Goal: Task Accomplishment & Management: Use online tool/utility

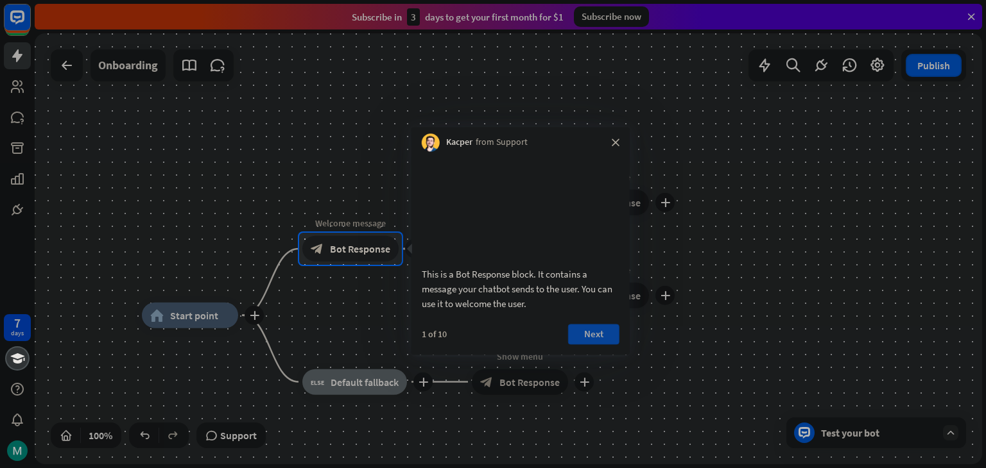
click at [595, 345] on button "Next" at bounding box center [593, 334] width 51 height 21
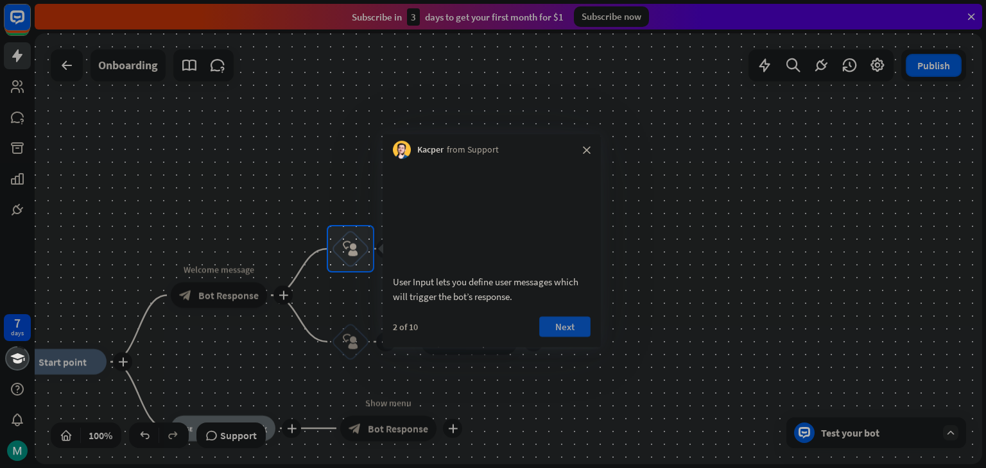
click at [576, 337] on button "Next" at bounding box center [564, 326] width 51 height 21
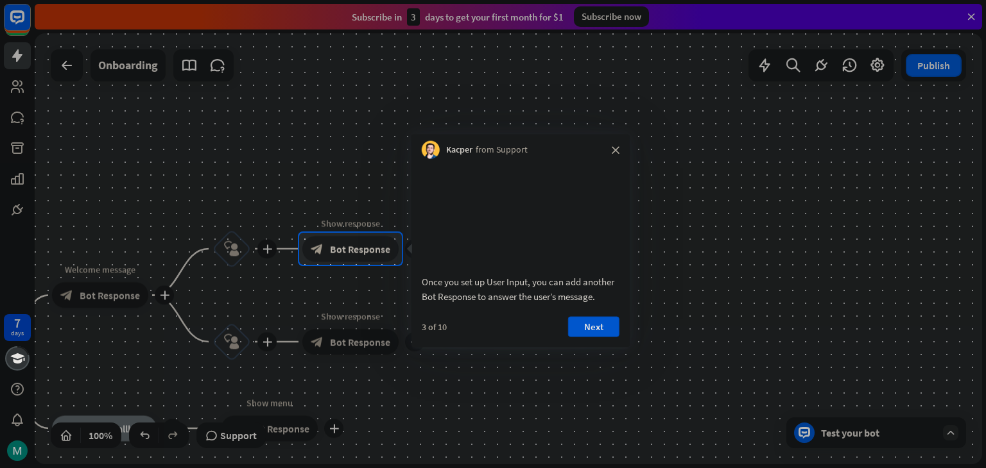
click at [597, 331] on div "Once you set up User Input, you can add another Bot Response to answer the user…" at bounding box center [520, 253] width 218 height 189
click at [598, 336] on button "Next" at bounding box center [593, 326] width 51 height 21
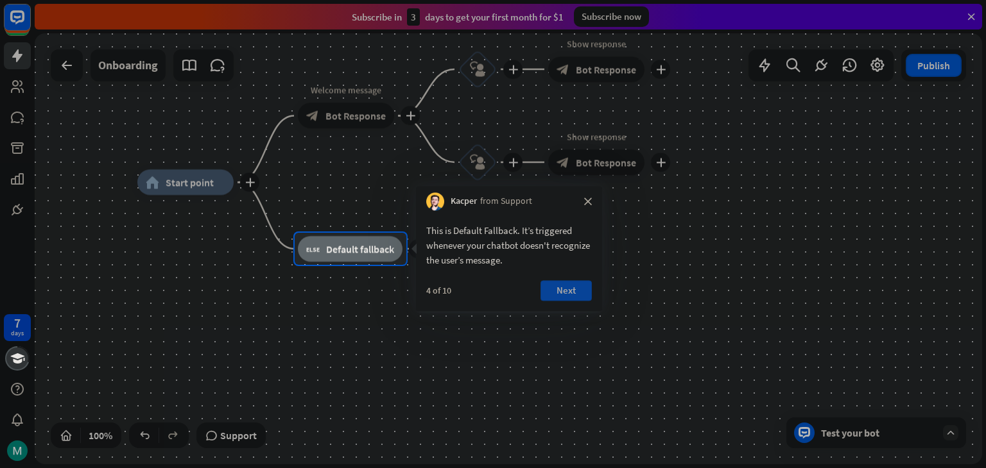
click at [575, 287] on button "Next" at bounding box center [565, 290] width 51 height 21
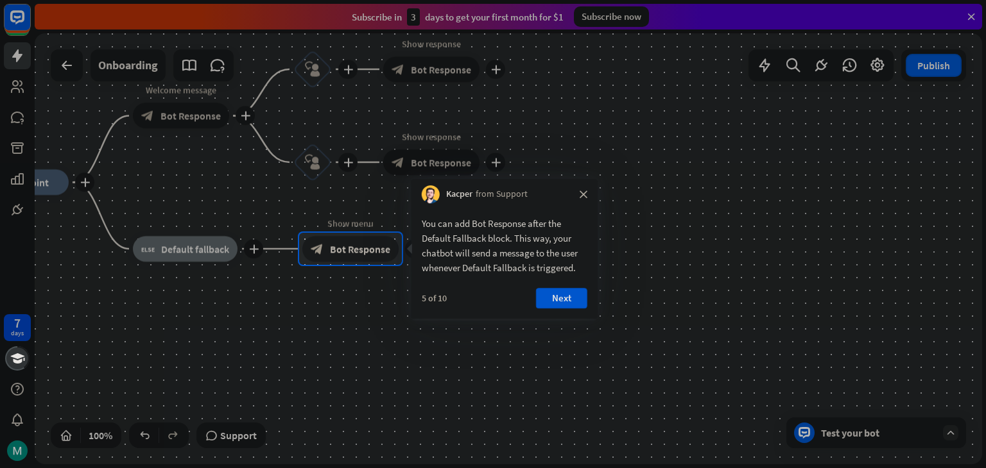
click at [588, 299] on div "5 of 10 Next" at bounding box center [504, 303] width 186 height 31
click at [576, 300] on button "Next" at bounding box center [561, 298] width 51 height 21
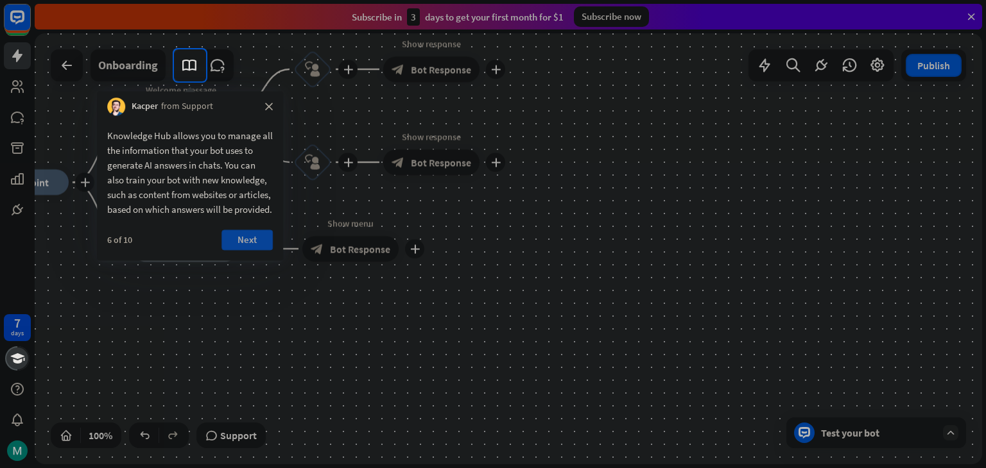
click at [247, 250] on button "Next" at bounding box center [246, 240] width 51 height 21
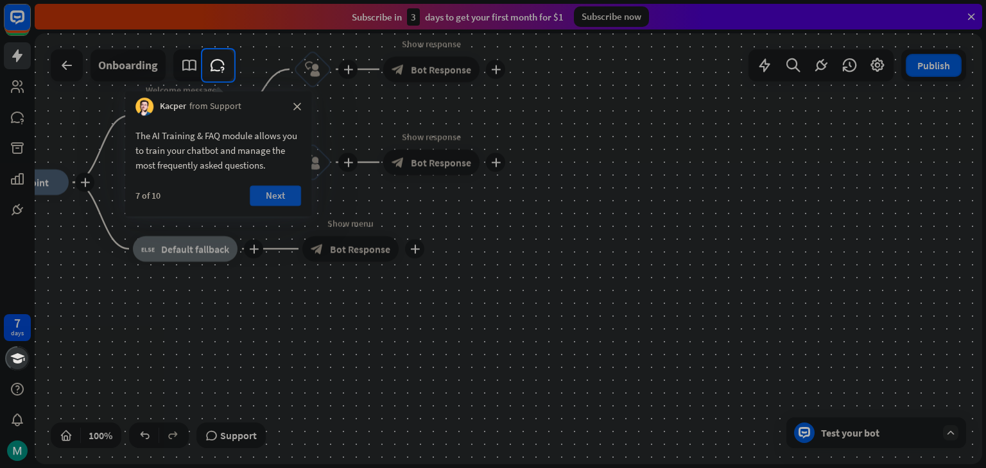
click at [271, 198] on button "Next" at bounding box center [275, 195] width 51 height 21
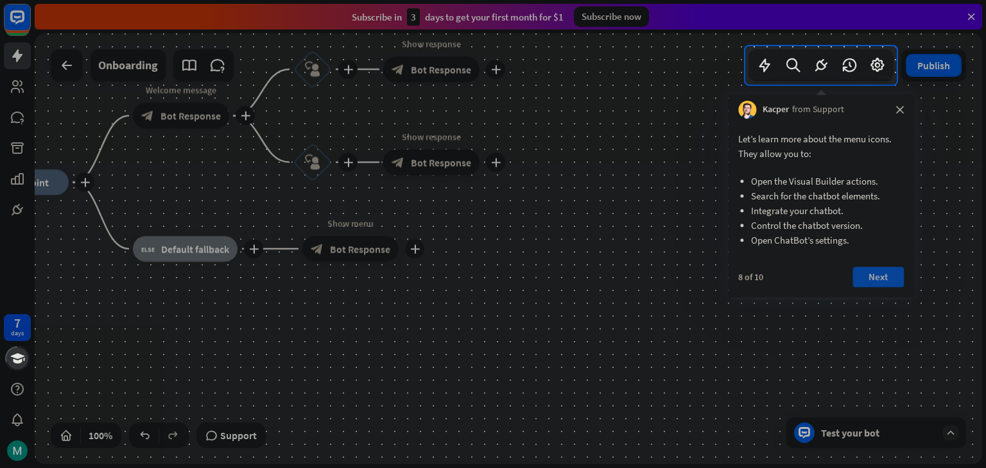
click at [884, 275] on button "Next" at bounding box center [877, 277] width 51 height 21
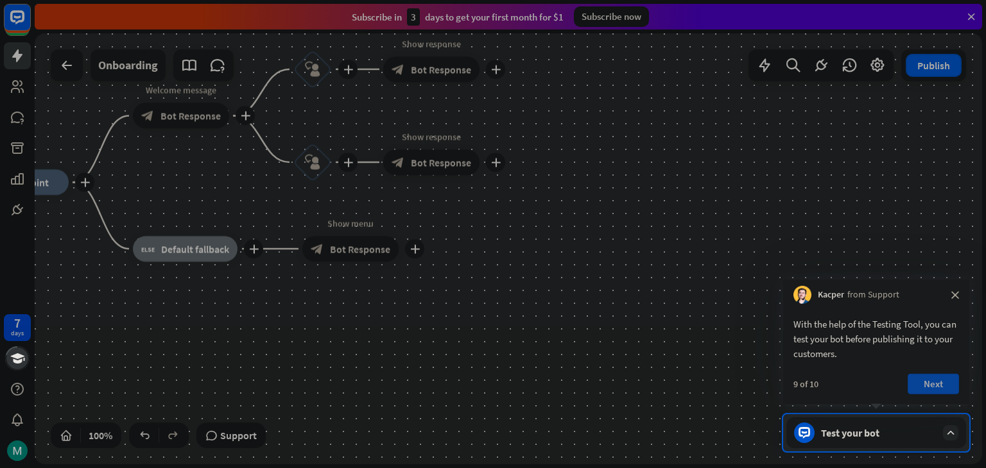
click at [943, 384] on button "Next" at bounding box center [932, 384] width 51 height 21
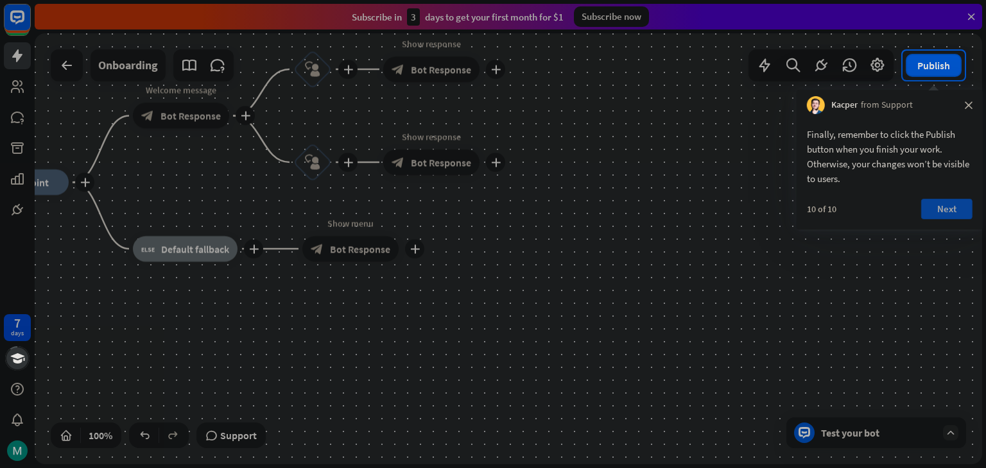
click at [934, 216] on button "Next" at bounding box center [946, 209] width 51 height 21
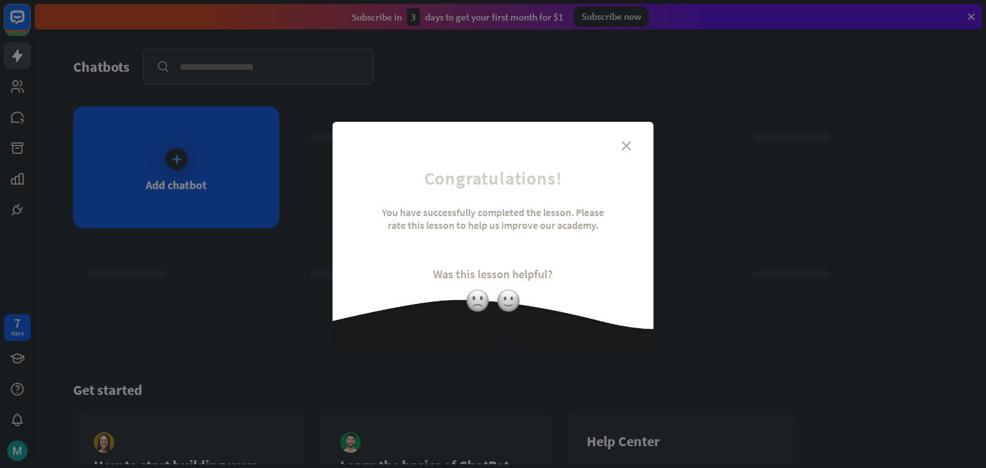
click at [630, 135] on div "close Congratulations! You have successfully completed the lesson. Please rate …" at bounding box center [492, 234] width 321 height 225
click at [630, 147] on icon "close" at bounding box center [626, 146] width 10 height 10
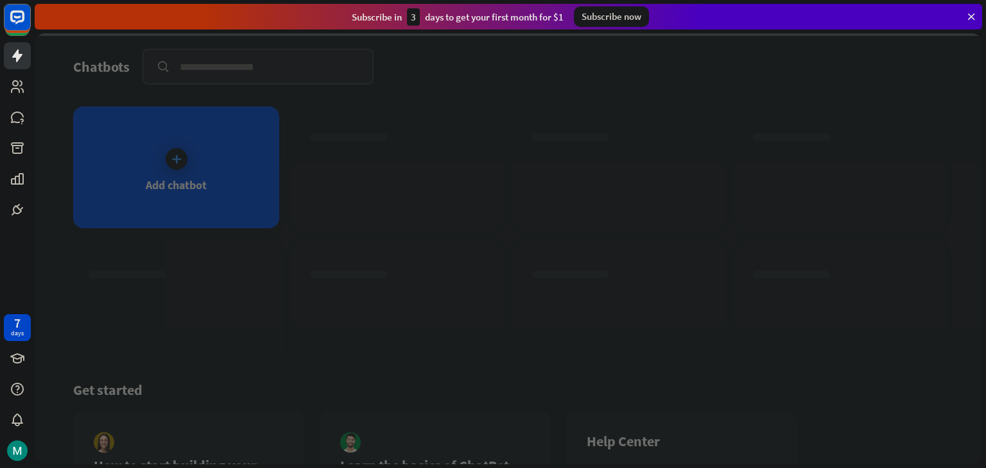
click at [233, 185] on div at bounding box center [508, 248] width 947 height 431
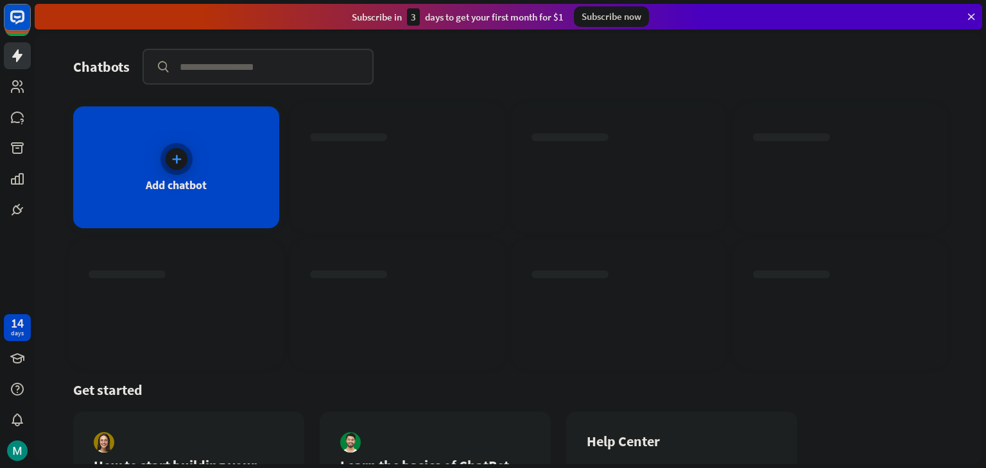
click at [261, 163] on div "Add chatbot" at bounding box center [176, 168] width 206 height 122
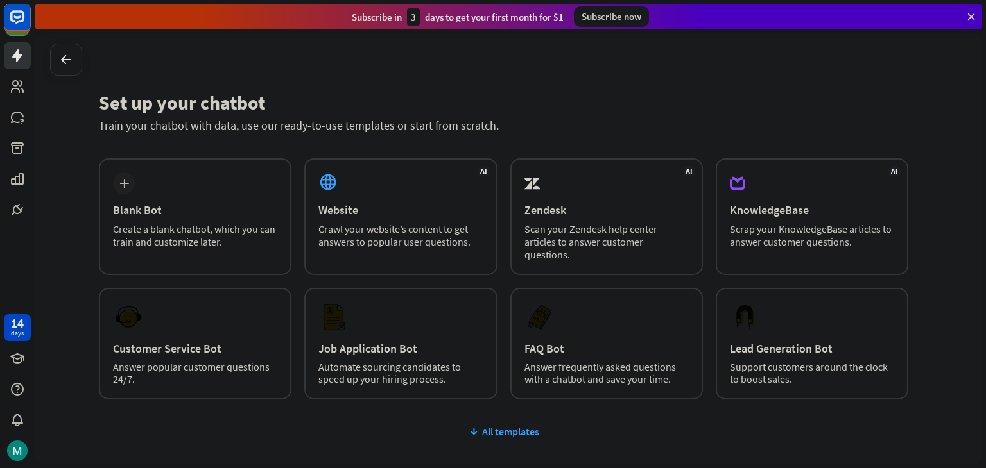
scroll to position [12, 0]
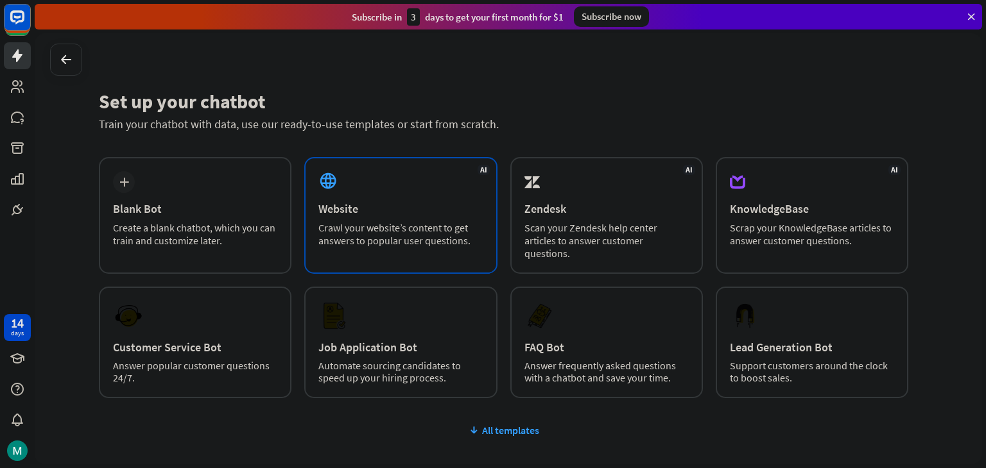
click at [332, 203] on div "Website" at bounding box center [400, 208] width 164 height 15
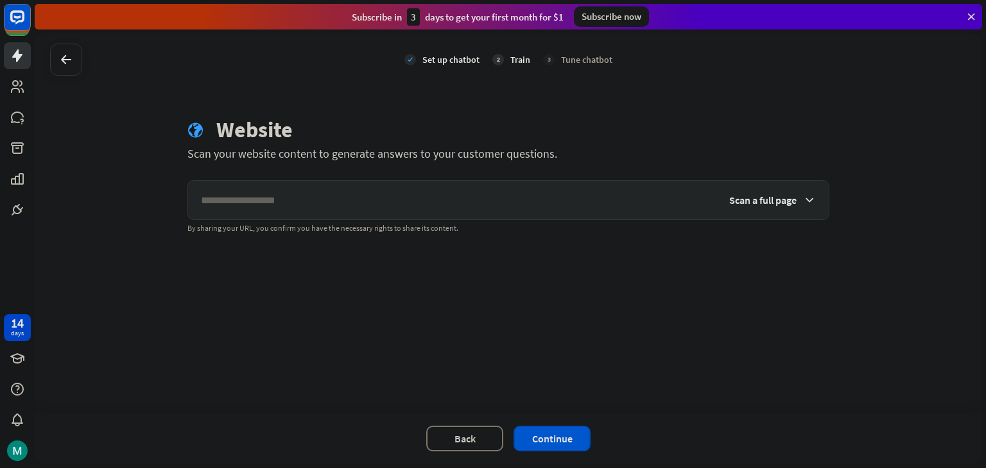
click at [345, 203] on input "text" at bounding box center [452, 200] width 528 height 39
click at [791, 206] on div "Scan a full page" at bounding box center [772, 200] width 112 height 39
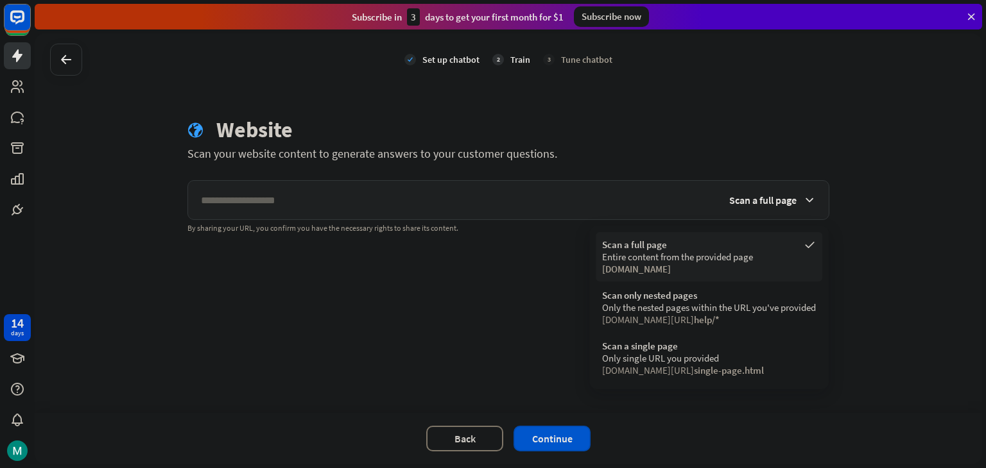
click at [706, 261] on div "Entire content from the provided page" at bounding box center [709, 257] width 214 height 12
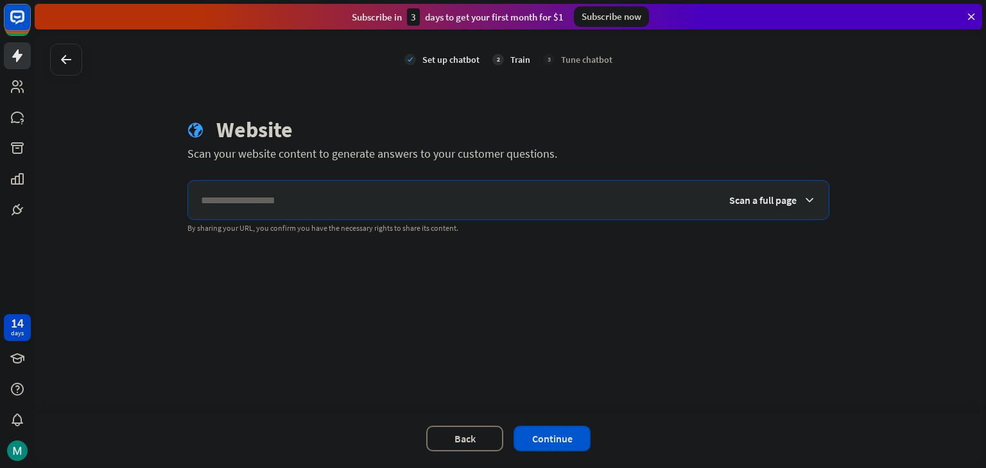
click at [583, 183] on input "text" at bounding box center [452, 200] width 528 height 39
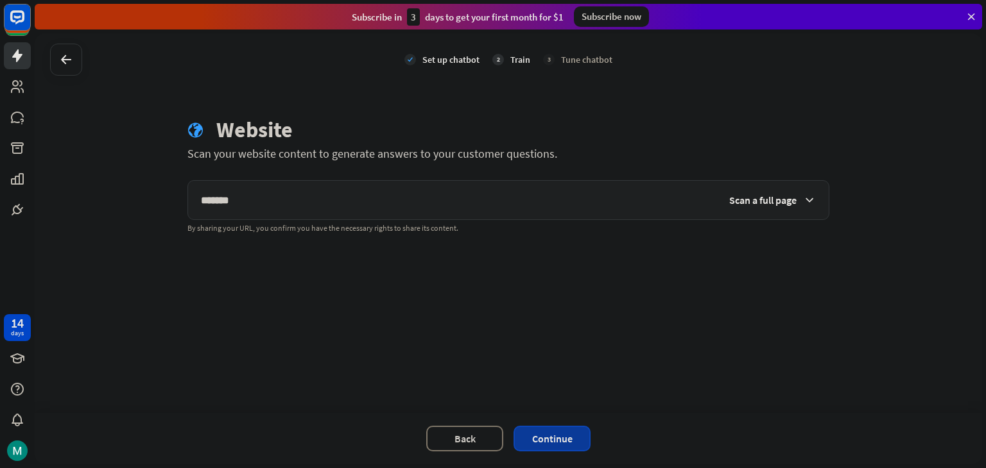
click at [543, 447] on button "Continue" at bounding box center [551, 439] width 77 height 26
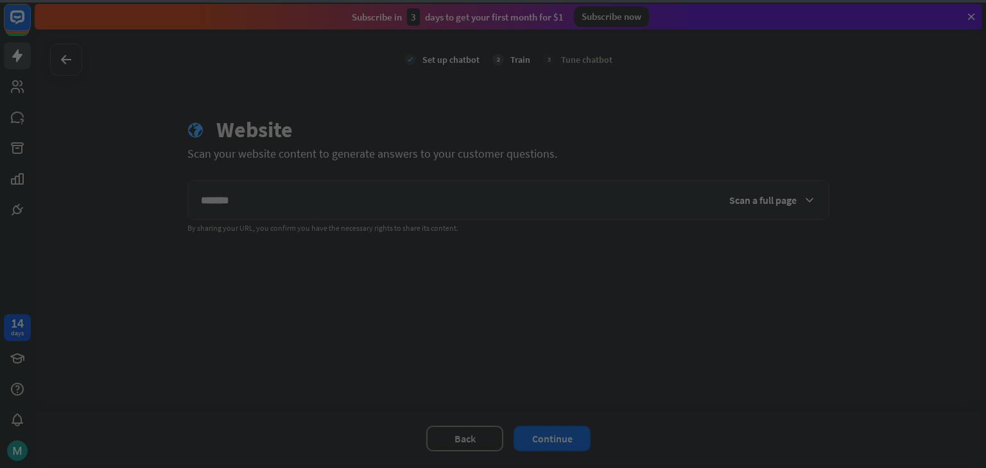
click at [558, 430] on div at bounding box center [493, 234] width 986 height 468
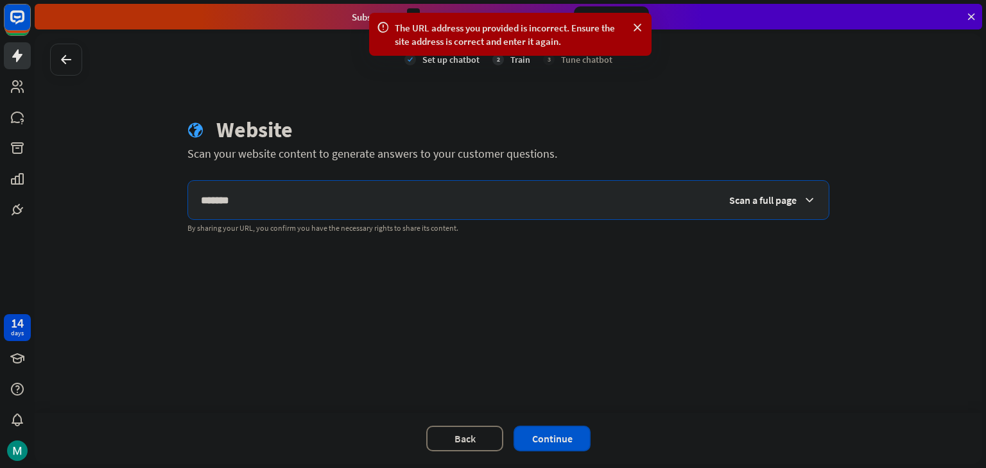
click at [586, 187] on input "*******" at bounding box center [452, 200] width 528 height 39
type input "**********"
click at [559, 189] on input "**********" at bounding box center [452, 200] width 528 height 39
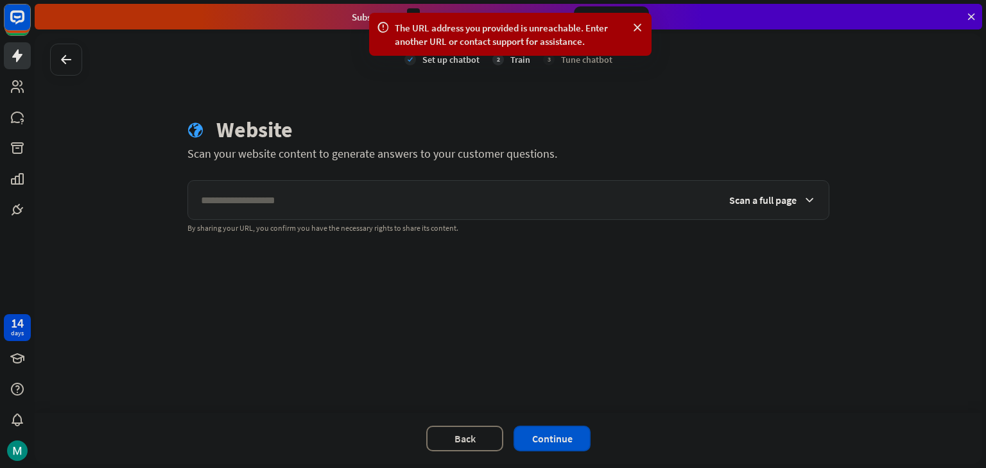
click at [505, 132] on div "globe Website" at bounding box center [508, 132] width 642 height 30
click at [809, 204] on icon at bounding box center [809, 200] width 13 height 13
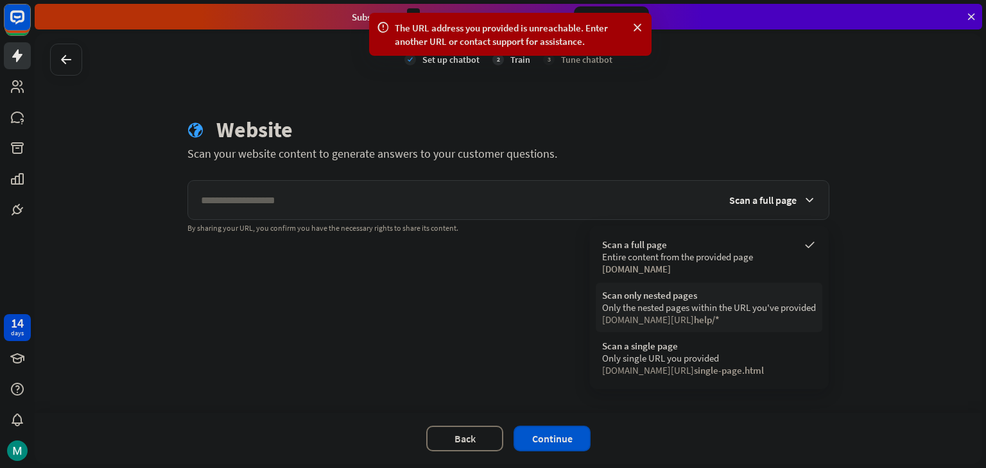
click at [715, 299] on div "Scan only nested pages" at bounding box center [709, 295] width 214 height 12
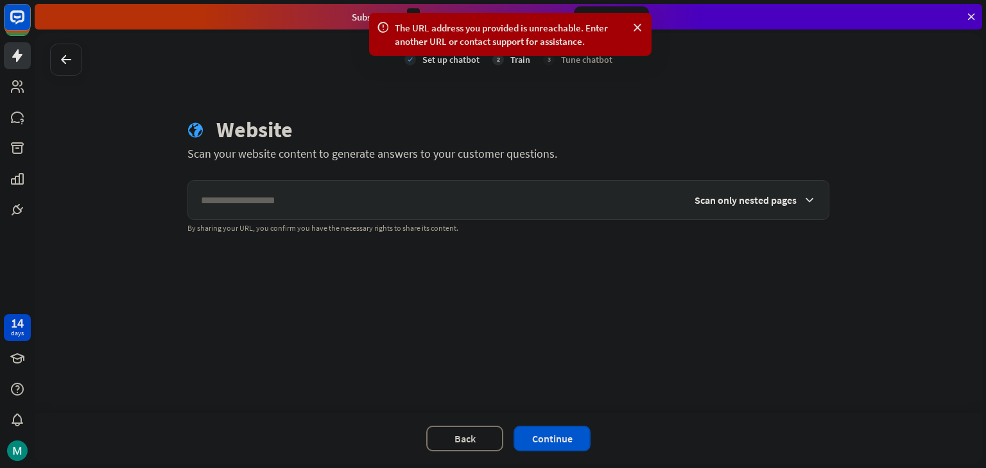
click at [753, 203] on span "Scan only nested pages" at bounding box center [745, 200] width 102 height 13
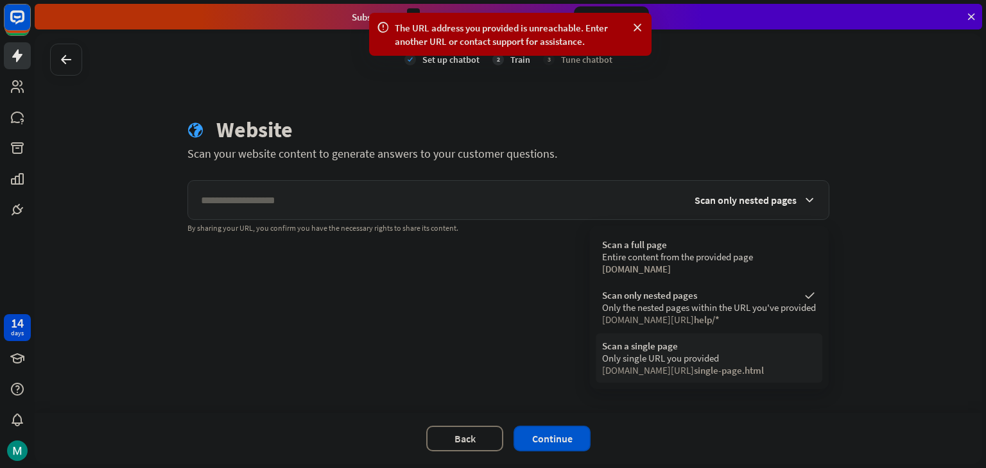
click at [711, 370] on span "single-page.html" at bounding box center [729, 370] width 70 height 12
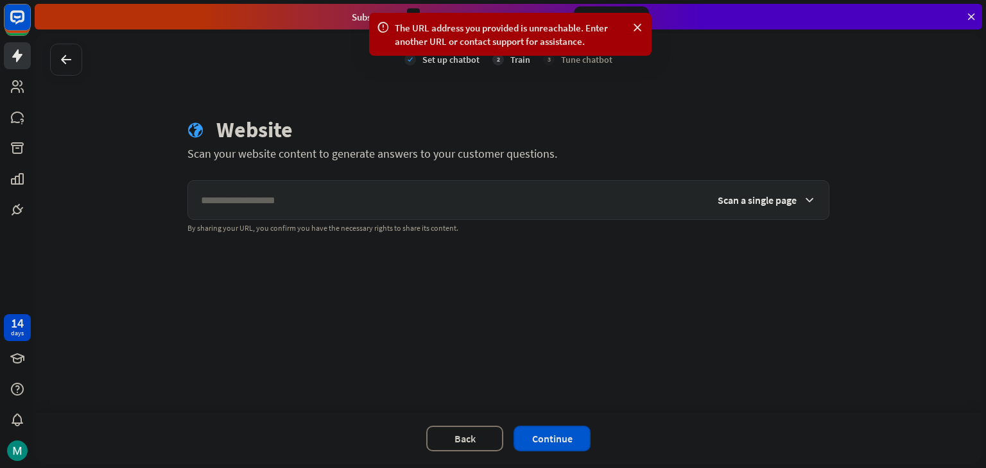
click at [752, 196] on span "Scan a single page" at bounding box center [756, 200] width 79 height 13
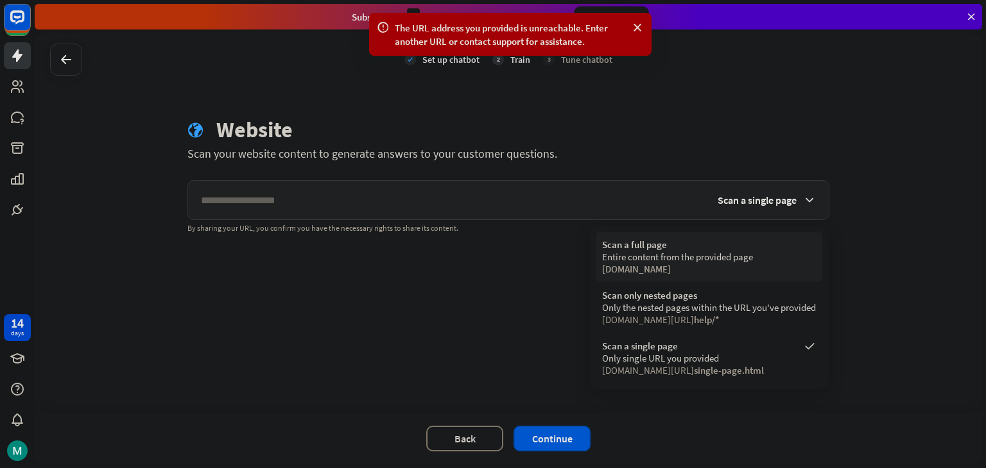
click at [708, 246] on div "Scan a full page" at bounding box center [709, 245] width 214 height 12
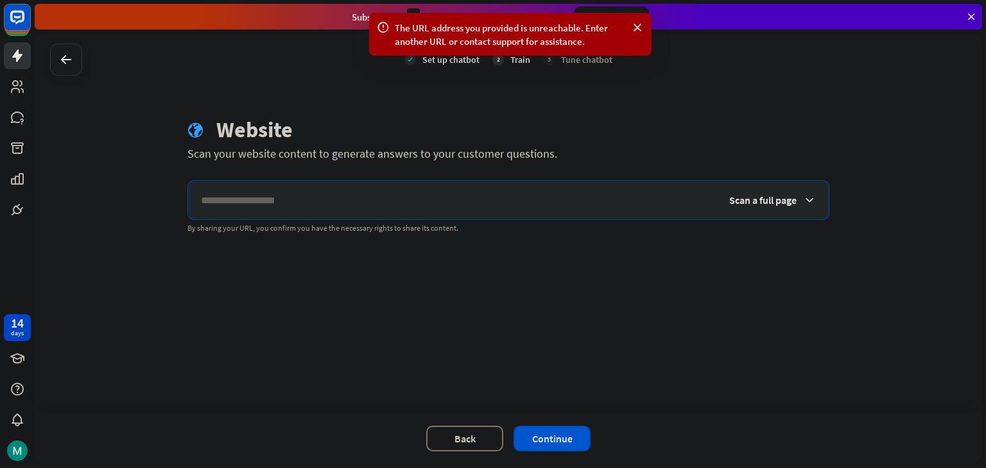
click at [565, 216] on input "text" at bounding box center [452, 200] width 528 height 39
click at [536, 202] on input "text" at bounding box center [452, 200] width 528 height 39
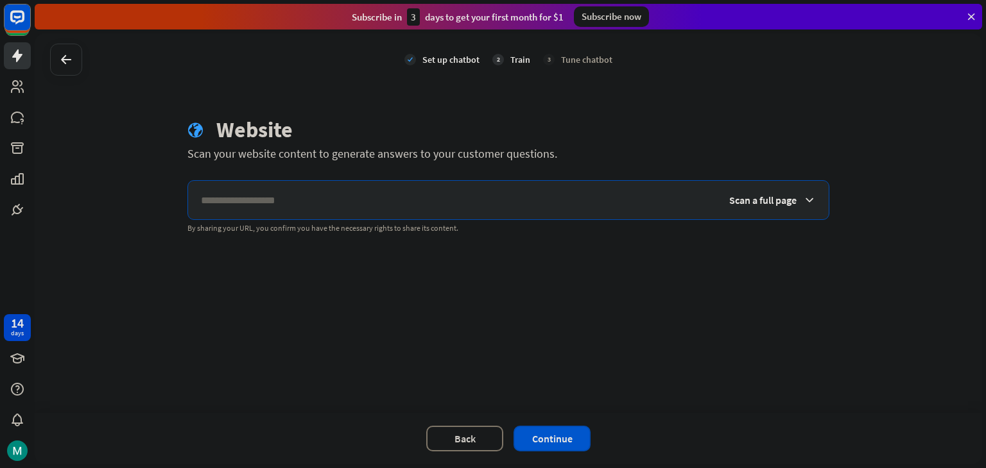
click at [536, 202] on input "text" at bounding box center [452, 200] width 528 height 39
type input "**********"
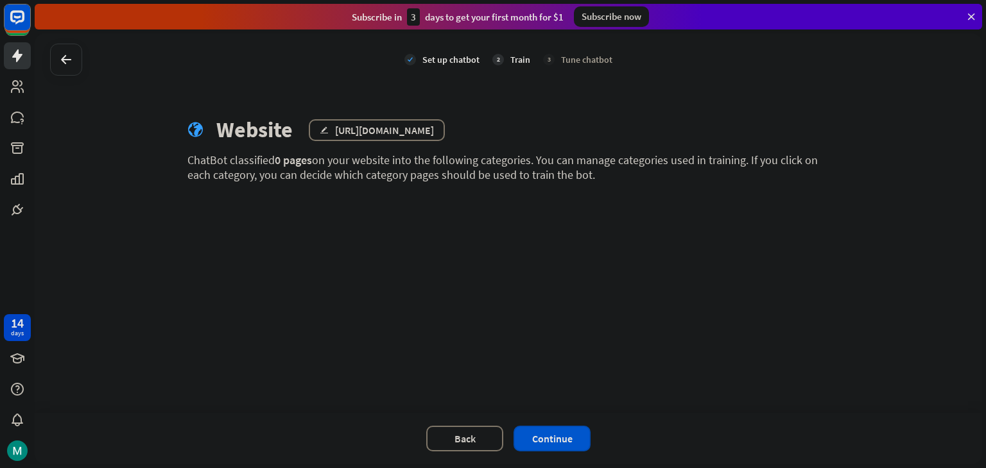
click at [757, 313] on div "check Set up chatbot 2 Train 3 Tune chatbot globe Website edit [URL][DOMAIN_NAM…" at bounding box center [508, 223] width 947 height 380
